Goal: Register for event/course

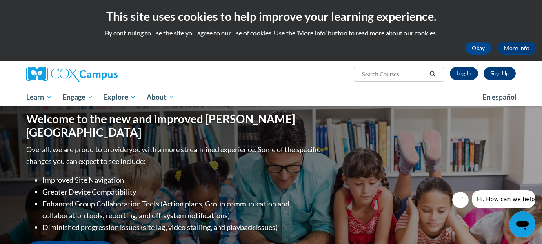
drag, startPoint x: 547, startPoint y: 56, endPoint x: 540, endPoint y: 26, distance: 30.5
click at [540, 26] on html "This site uses cookies to help improve your learning experience. By continuing …" at bounding box center [271, 122] width 542 height 244
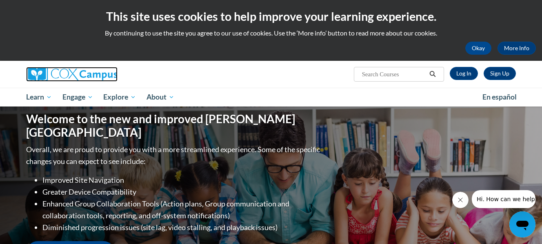
click at [33, 76] on img at bounding box center [71, 74] width 91 height 15
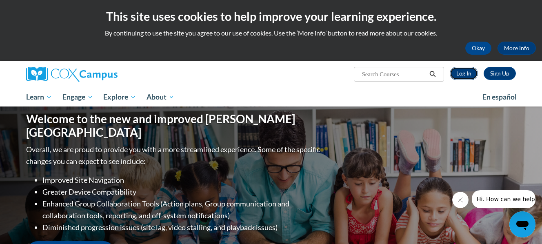
click at [465, 69] on link "Log In" at bounding box center [464, 73] width 28 height 13
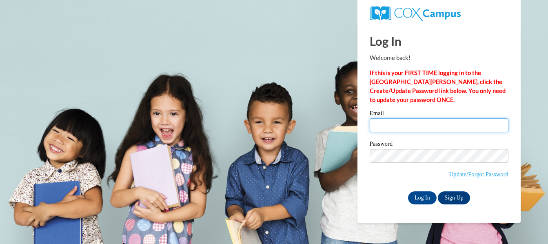
click at [424, 123] on input "Email" at bounding box center [439, 125] width 139 height 14
type input "[EMAIL_ADDRESS][DOMAIN_NAME]"
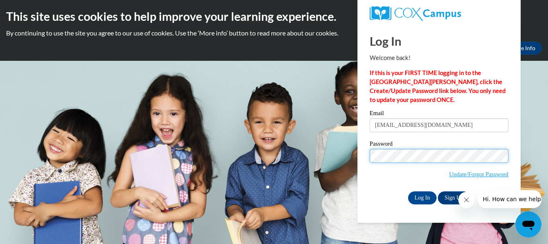
click at [408, 191] on input "Log In" at bounding box center [422, 197] width 29 height 13
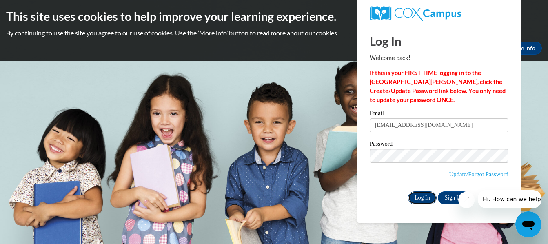
click at [417, 199] on input "Log In" at bounding box center [422, 197] width 29 height 13
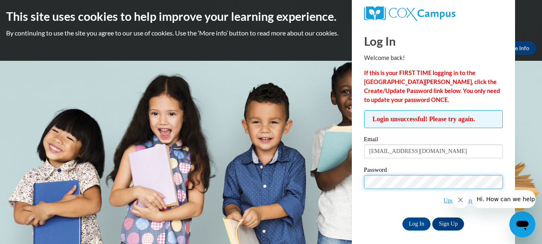
click at [403, 218] on input "Log In" at bounding box center [417, 224] width 29 height 13
click at [459, 202] on icon "Close message from company" at bounding box center [460, 200] width 7 height 7
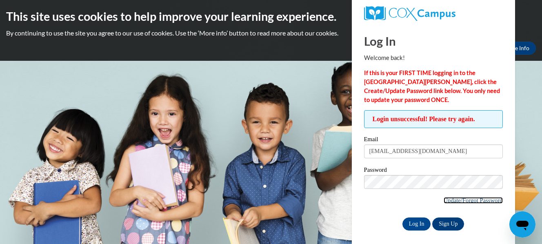
click at [478, 200] on link "Update/Forgot Password" at bounding box center [473, 200] width 59 height 7
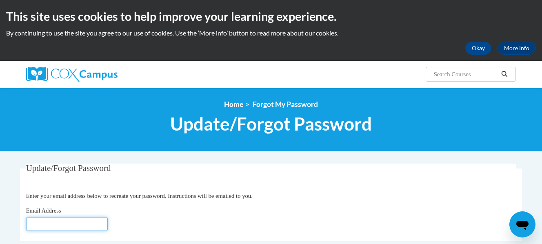
click at [59, 223] on input "Email Address" at bounding box center [67, 224] width 82 height 14
type input "adriane_swinney@yahoo.com"
click button "Refresh captcha" at bounding box center [0, 0] width 0 height 0
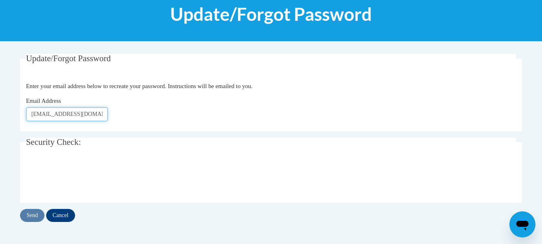
scroll to position [114, 0]
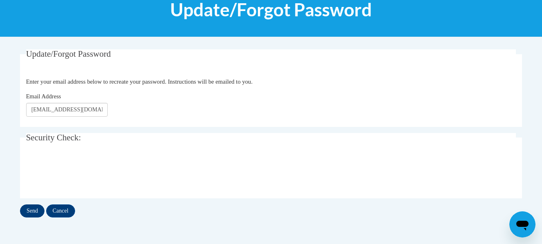
click at [37, 204] on div "Update/Forgot Password Please enter your email address Enter your email address…" at bounding box center [271, 133] width 502 height 168
click at [37, 206] on input "Send" at bounding box center [32, 211] width 24 height 13
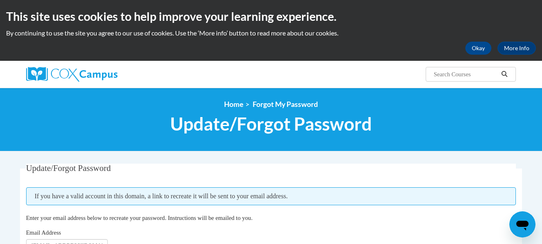
click at [376, 179] on fieldset "Update/Forgot Password Please enter your email address If you have a valid acco…" at bounding box center [271, 214] width 502 height 100
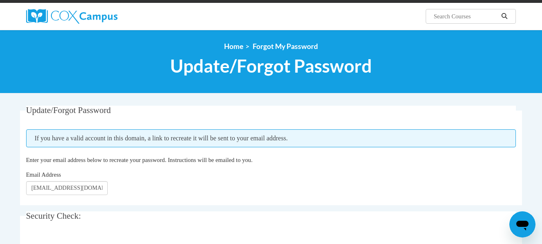
scroll to position [40, 0]
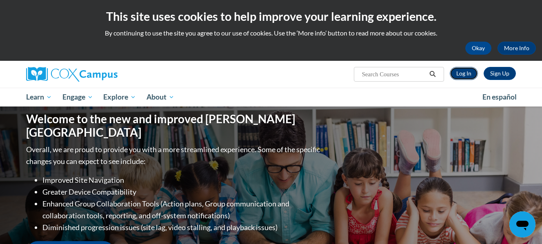
click at [469, 68] on link "Log In" at bounding box center [464, 73] width 28 height 13
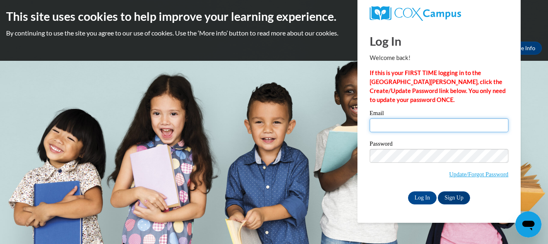
click at [419, 126] on input "Email" at bounding box center [439, 125] width 139 height 14
type input "[EMAIL_ADDRESS][DOMAIN_NAME]"
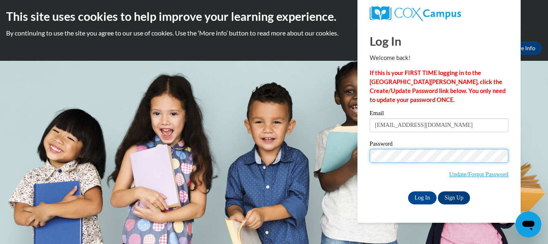
click at [408, 191] on input "Log In" at bounding box center [422, 197] width 29 height 13
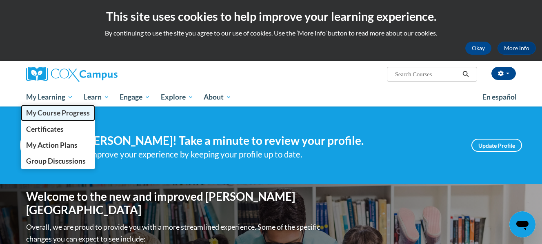
click at [61, 110] on span "My Course Progress" at bounding box center [58, 113] width 64 height 9
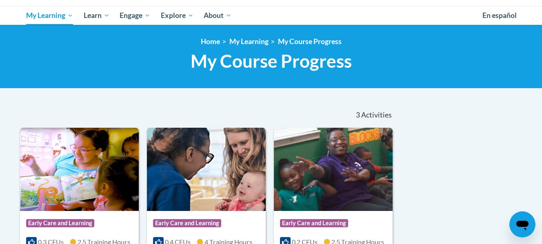
scroll to position [65, 0]
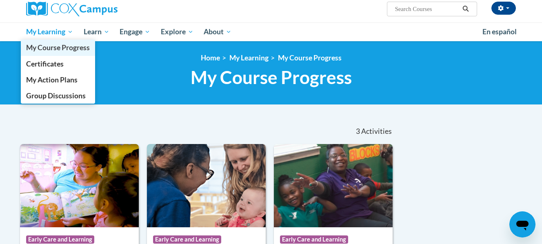
click at [56, 47] on span "My Course Progress" at bounding box center [58, 47] width 64 height 9
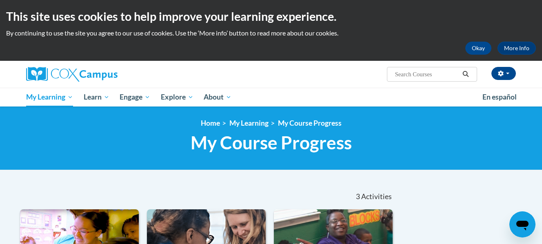
click at [414, 76] on input "Search..." at bounding box center [426, 74] width 65 height 10
type input "monitoring children progress in early years"
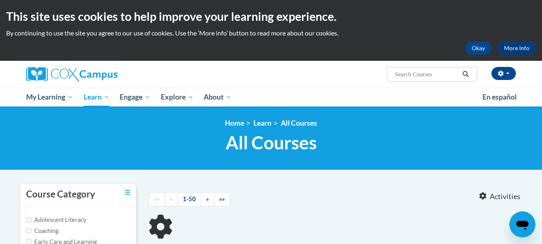
type input "monitoring children progress in early years"
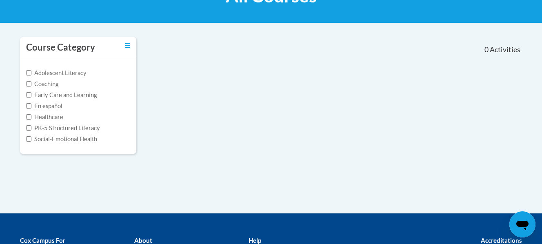
scroll to position [33, 0]
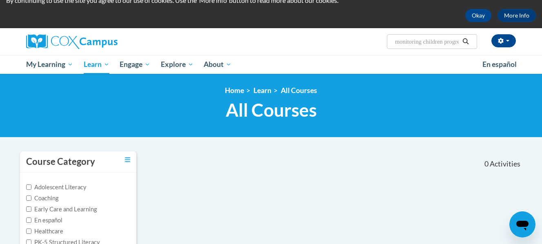
click at [276, 114] on span "All Courses" at bounding box center [271, 110] width 91 height 22
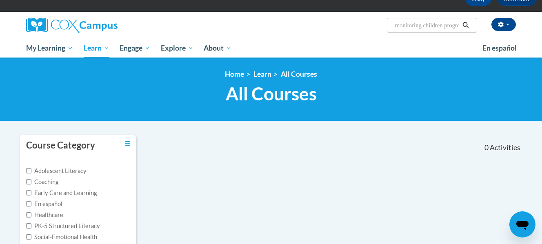
scroll to position [131, 0]
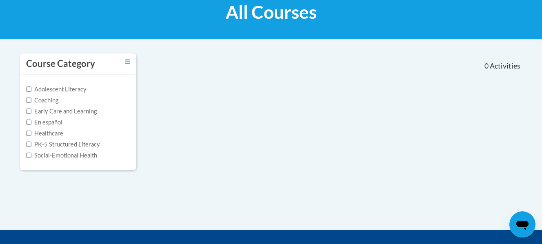
click at [96, 111] on label "Early Care and Learning" at bounding box center [61, 111] width 71 height 9
click at [31, 111] on input "Early Care and Learning" at bounding box center [28, 111] width 5 height 5
checkbox input "true"
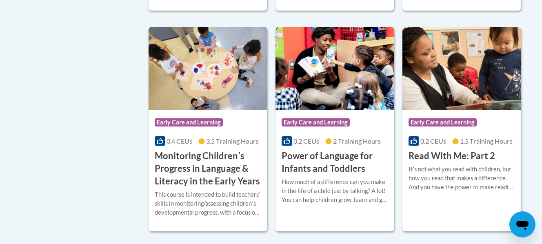
scroll to position [653, 0]
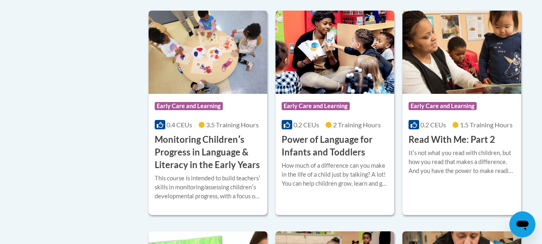
click at [217, 86] on img at bounding box center [208, 52] width 119 height 83
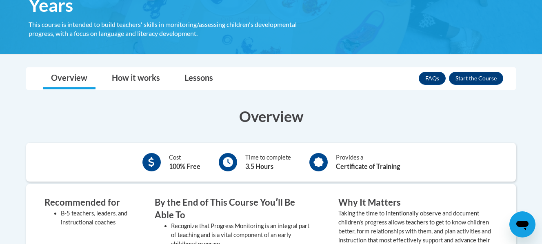
scroll to position [178, 0]
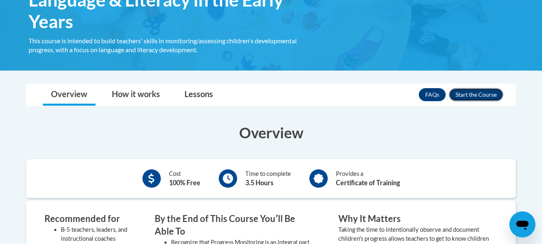
click at [476, 92] on button "Enroll" at bounding box center [476, 94] width 54 height 13
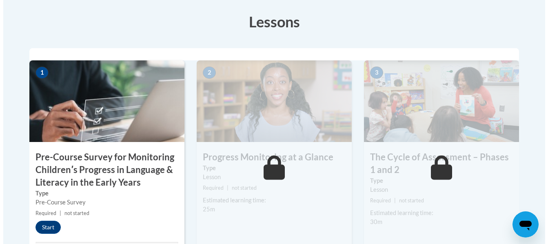
scroll to position [261, 0]
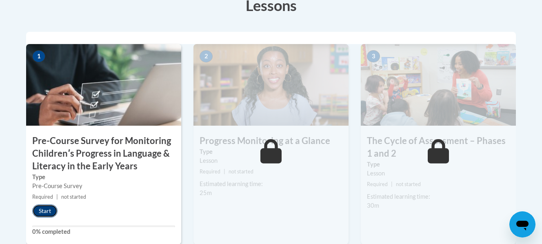
click at [39, 208] on button "Start" at bounding box center [44, 211] width 25 height 13
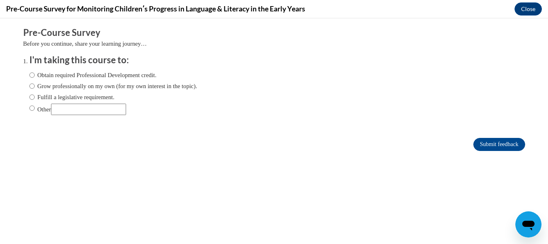
scroll to position [0, 0]
drag, startPoint x: 89, startPoint y: 93, endPoint x: 78, endPoint y: 98, distance: 12.1
click at [78, 98] on label "Fulfill a legislative requirement." at bounding box center [71, 97] width 85 height 9
click at [87, 79] on label "Obtain required Professional Development credit." at bounding box center [92, 75] width 127 height 9
click at [35, 79] on input "Obtain required Professional Development credit." at bounding box center [31, 75] width 5 height 9
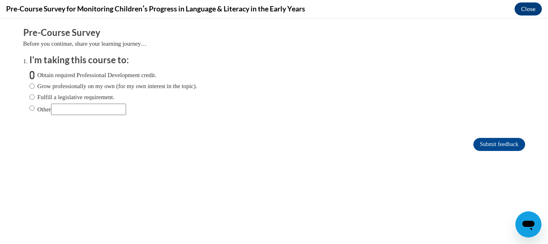
radio input "true"
click at [503, 149] on input "Submit feedback" at bounding box center [499, 144] width 51 height 13
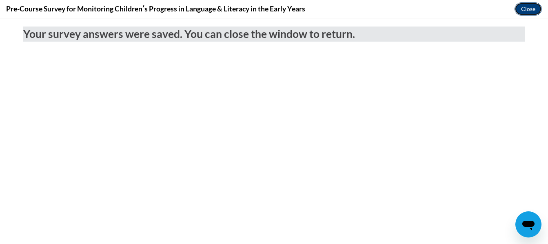
click at [532, 6] on button "Close" at bounding box center [528, 8] width 27 height 13
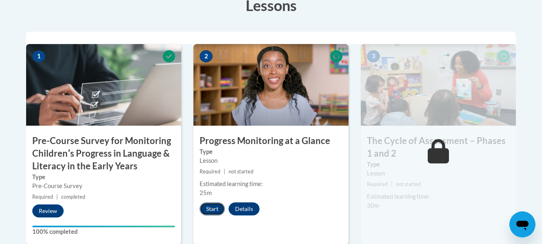
click at [210, 210] on button "Start" at bounding box center [212, 208] width 25 height 13
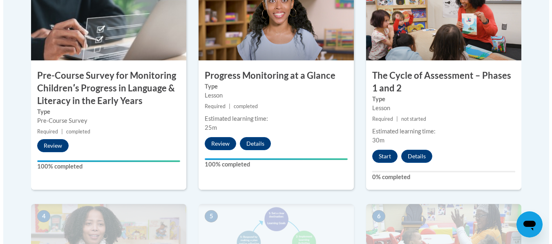
scroll to position [359, 0]
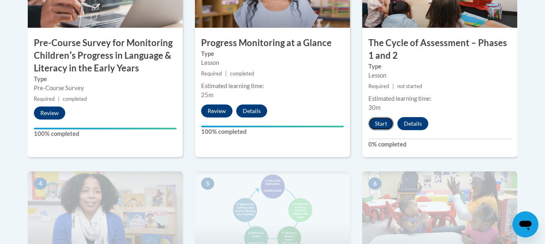
click at [383, 122] on button "Start" at bounding box center [381, 123] width 25 height 13
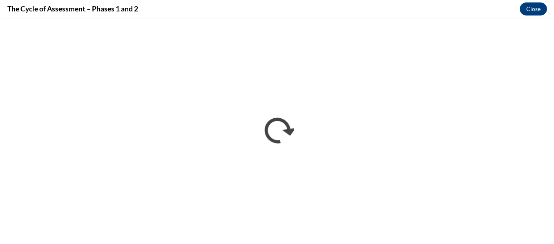
scroll to position [0, 0]
